Goal: Task Accomplishment & Management: Manage account settings

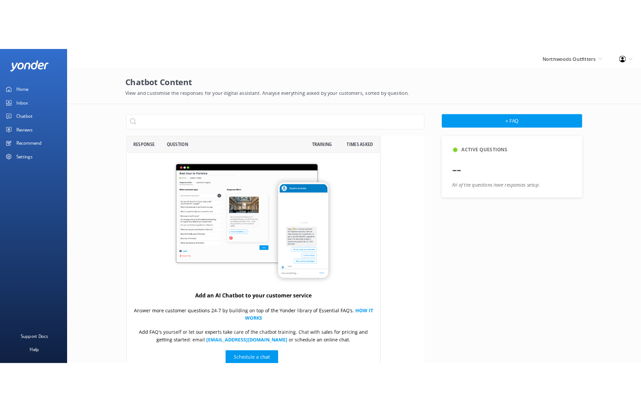
scroll to position [303, 327]
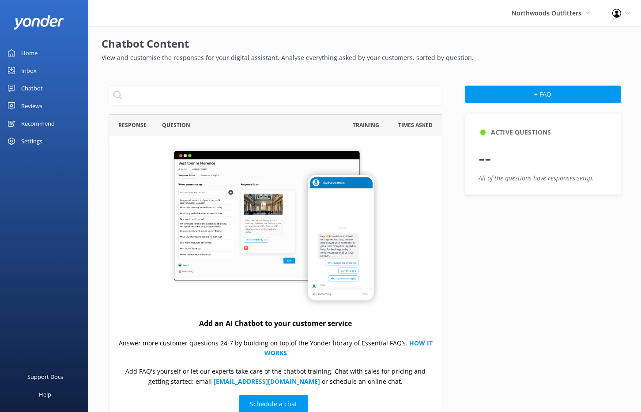
click at [567, 19] on div "Northwoods Outfitters GoSkydive [GEOGRAPHIC_DATA] [GEOGRAPHIC_DATA] Yonder demo…" at bounding box center [551, 13] width 101 height 26
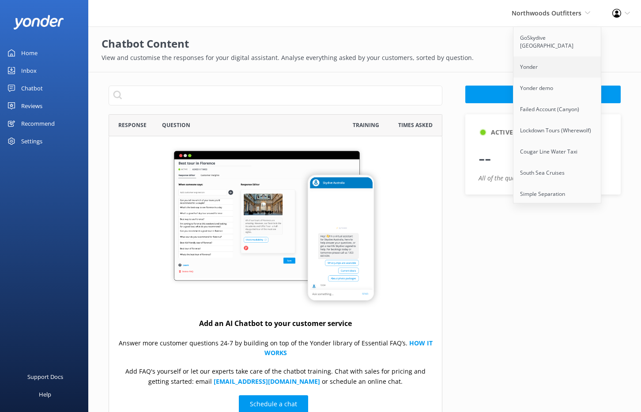
click at [546, 62] on link "Yonder" at bounding box center [558, 67] width 88 height 21
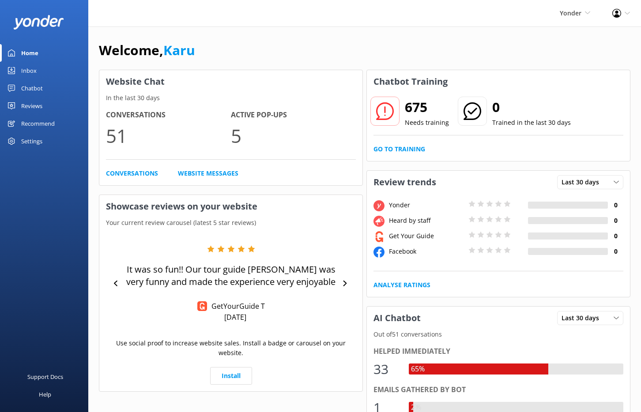
click at [627, 16] on div "Profile Settings Logout" at bounding box center [621, 13] width 40 height 26
click at [591, 40] on link "Profile Settings" at bounding box center [597, 38] width 88 height 22
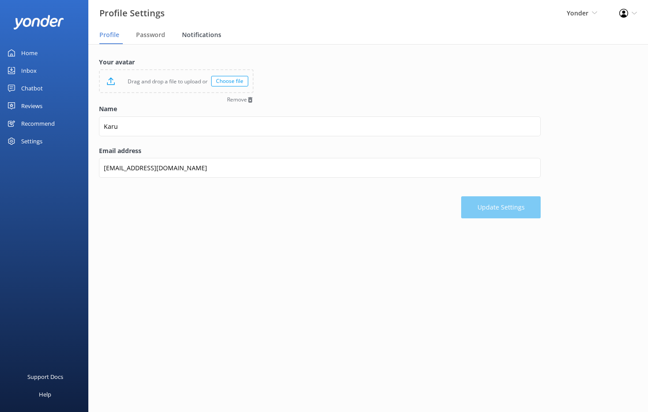
click at [210, 34] on span "Notifications" at bounding box center [201, 34] width 39 height 9
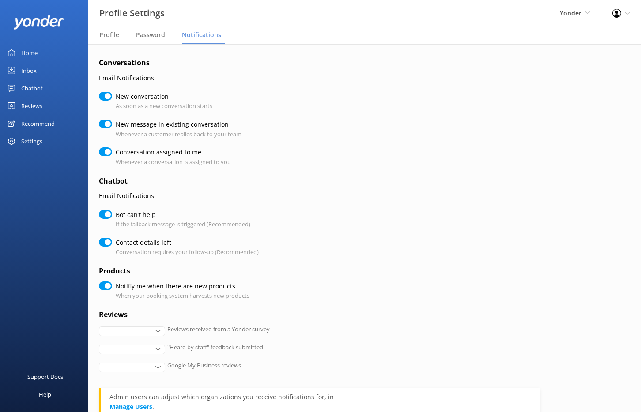
checkbox input "true"
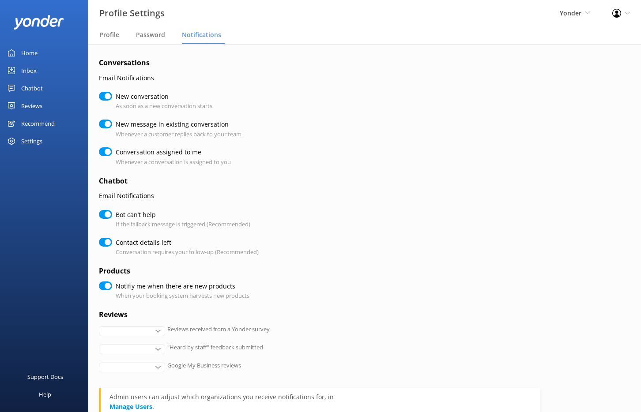
checkbox input "true"
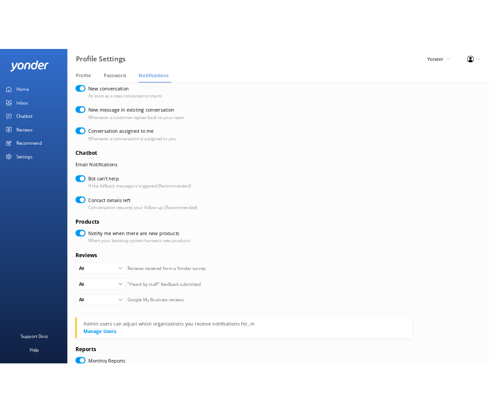
scroll to position [113, 0]
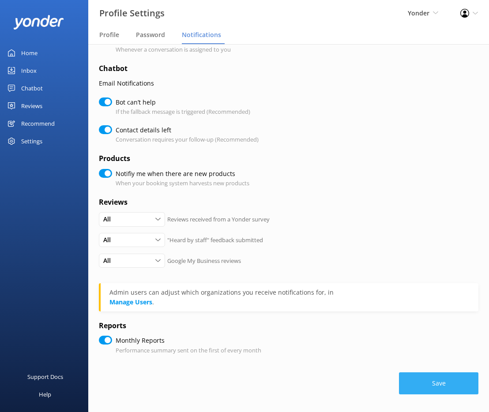
click at [457, 382] on button "Save" at bounding box center [438, 384] width 79 height 22
checkbox input "true"
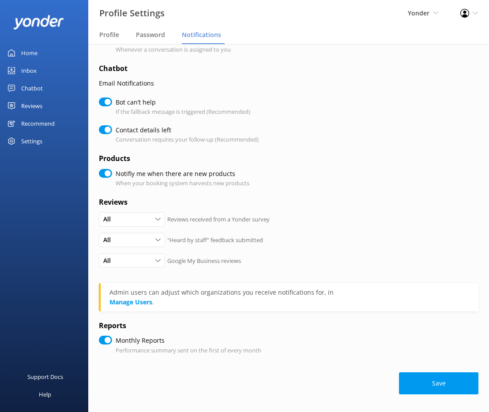
checkbox input "true"
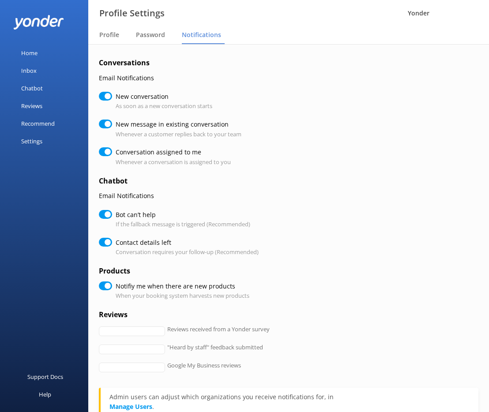
checkbox input "true"
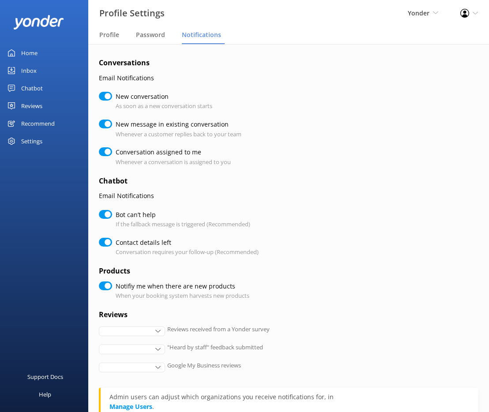
checkbox input "true"
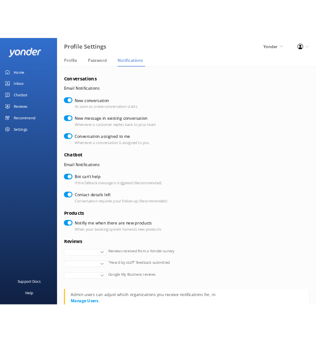
scroll to position [105, 0]
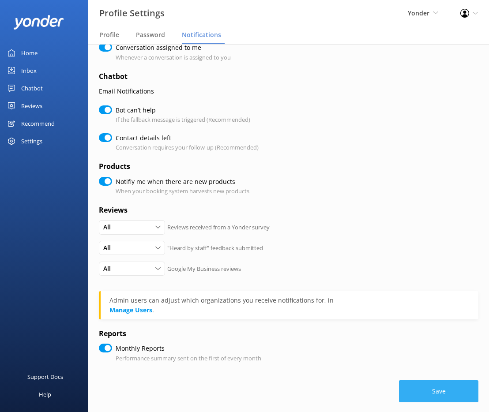
click at [419, 394] on button "Save" at bounding box center [438, 392] width 79 height 22
checkbox input "true"
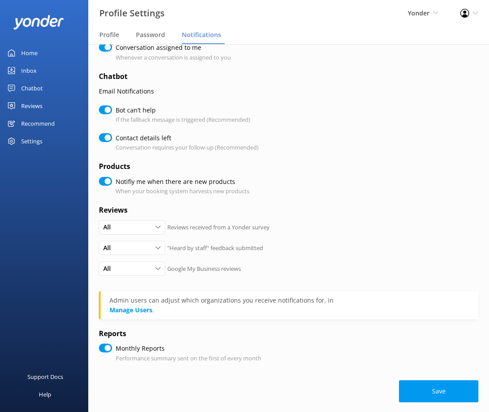
checkbox input "true"
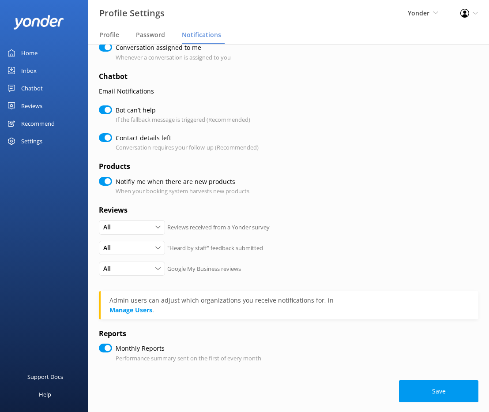
checkbox input "true"
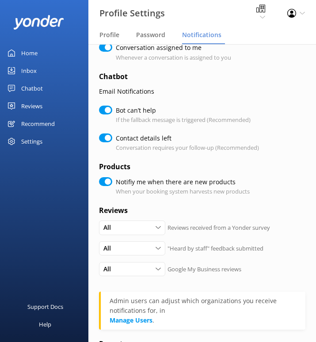
checkbox input "true"
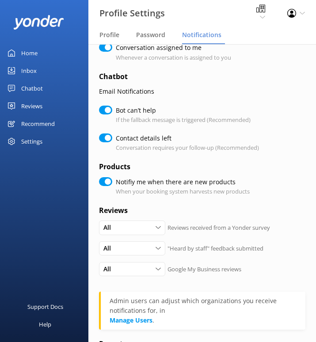
checkbox input "true"
